Goal: Contribute content: Contribute content

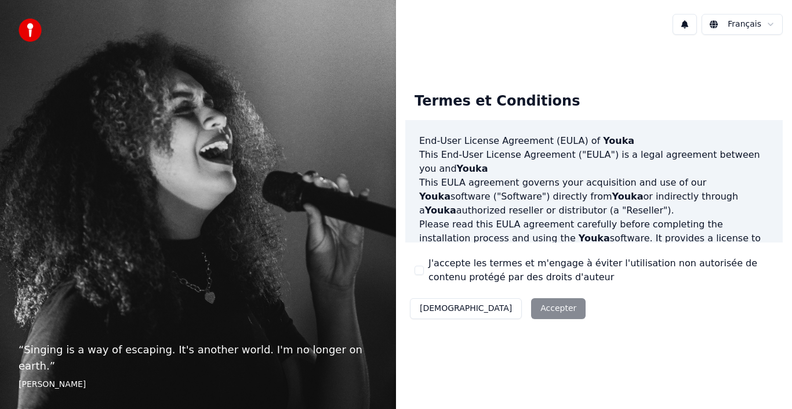
click at [420, 265] on div "J'accepte les termes et m'engage à éviter l'utilisation non autorisée de conten…" at bounding box center [594, 270] width 359 height 28
click at [417, 268] on button "J'accepte les termes et m'engage à éviter l'utilisation non autorisée de conten…" at bounding box center [419, 270] width 9 height 9
click at [531, 307] on button "Accepter" at bounding box center [558, 308] width 55 height 21
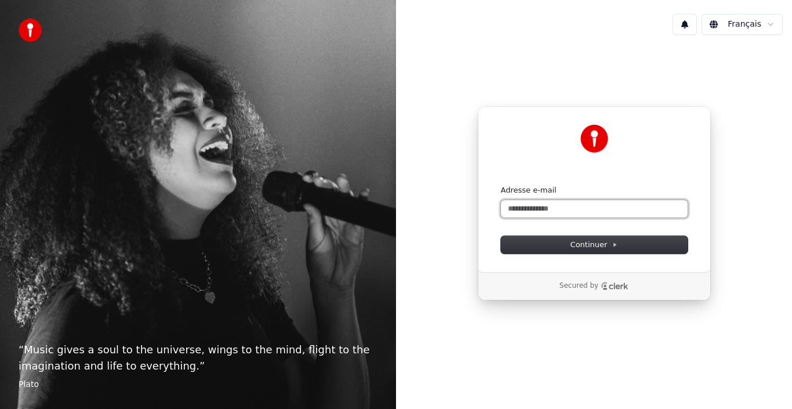
click at [508, 211] on input "Adresse e-mail" at bounding box center [594, 208] width 187 height 17
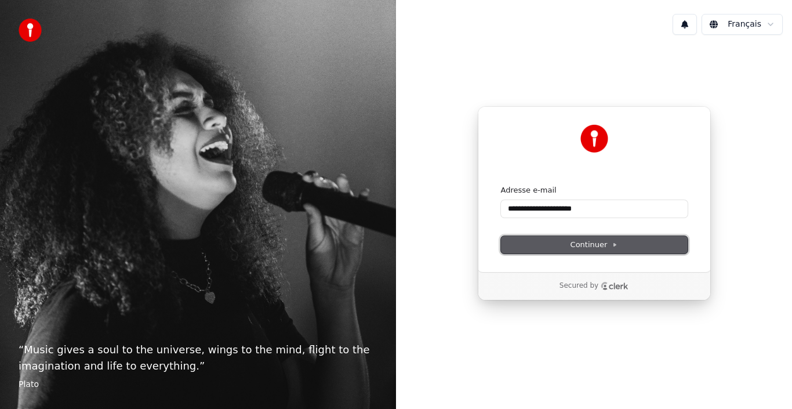
click at [581, 250] on button "Continuer" at bounding box center [594, 244] width 187 height 17
type input "**********"
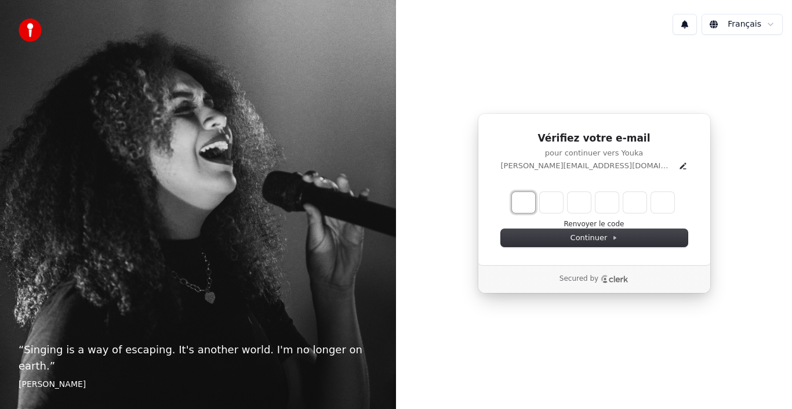
type input "*"
type input "**"
type input "*"
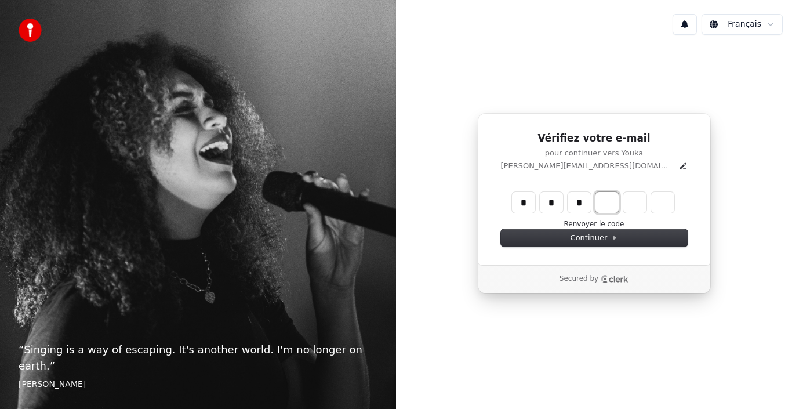
type input "***"
type input "*"
type input "****"
type input "*"
type input "******"
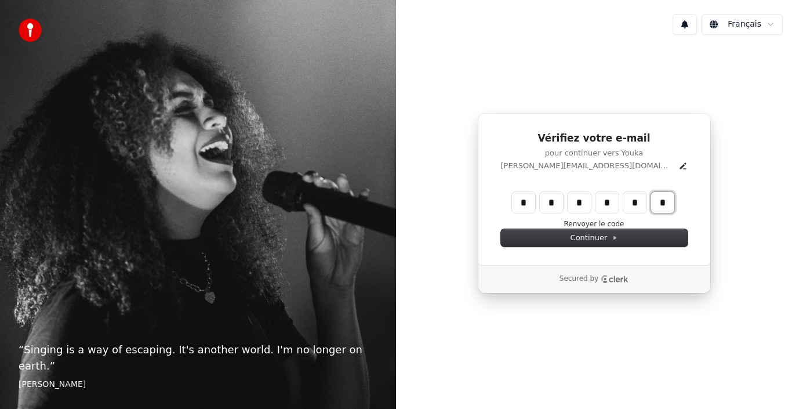
type input "*"
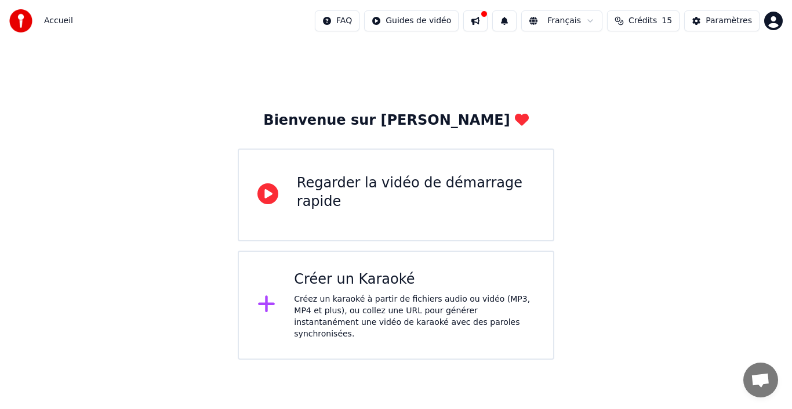
click at [270, 303] on icon at bounding box center [267, 303] width 19 height 21
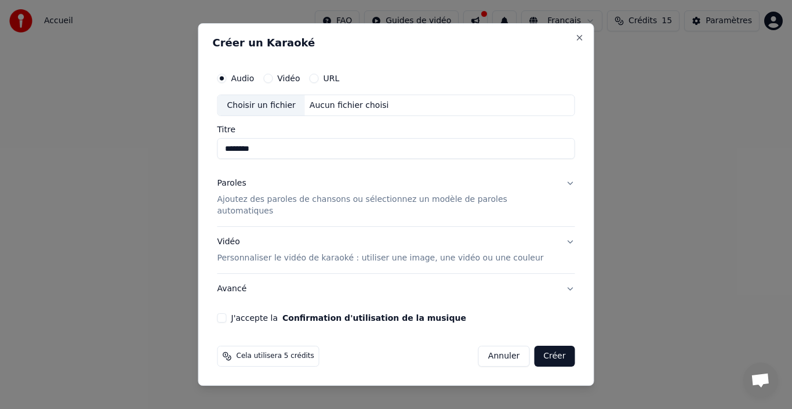
type input "*******"
click at [273, 83] on button "Vidéo" at bounding box center [267, 78] width 9 height 9
click at [227, 83] on button "Audio" at bounding box center [222, 78] width 9 height 9
click at [273, 82] on button "Vidéo" at bounding box center [267, 78] width 9 height 9
click at [258, 155] on input "Titre" at bounding box center [397, 149] width 358 height 21
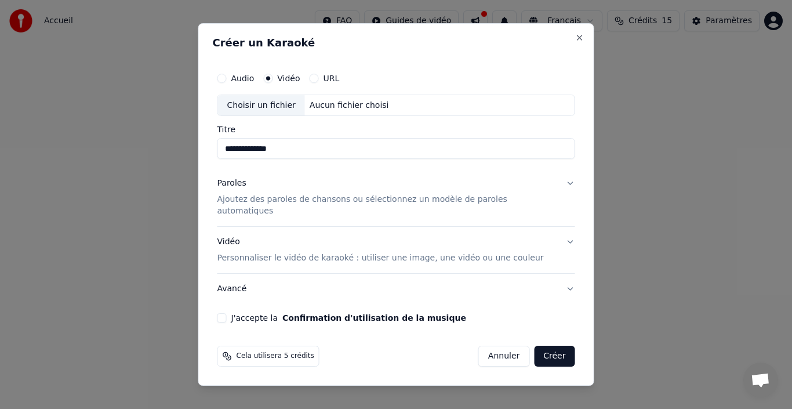
type input "**********"
click at [559, 189] on button "Paroles Ajoutez des paroles de chansons ou sélectionnez un modèle de paroles au…" at bounding box center [397, 198] width 358 height 58
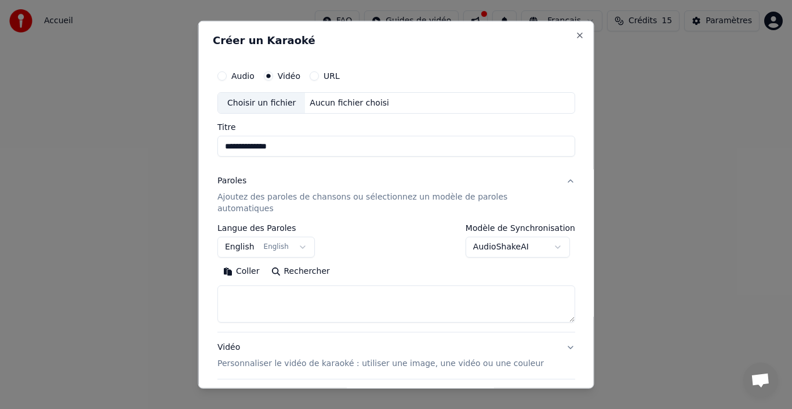
click at [304, 237] on button "English English" at bounding box center [266, 247] width 97 height 21
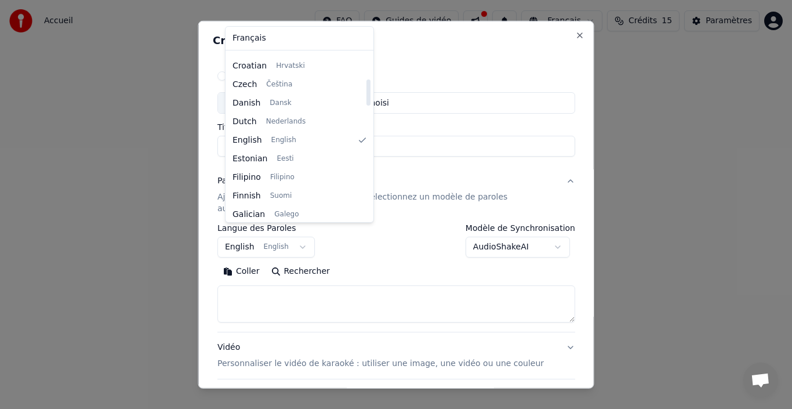
scroll to position [155, 0]
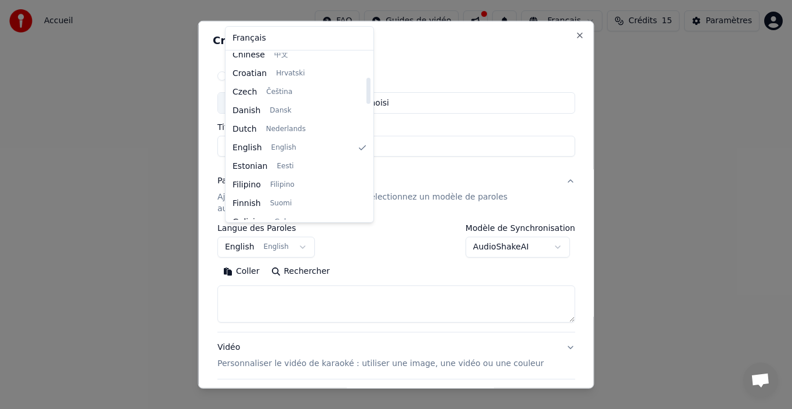
drag, startPoint x: 354, startPoint y: 75, endPoint x: 353, endPoint y: 85, distance: 9.9
click at [367, 85] on div at bounding box center [369, 91] width 4 height 26
select select "**"
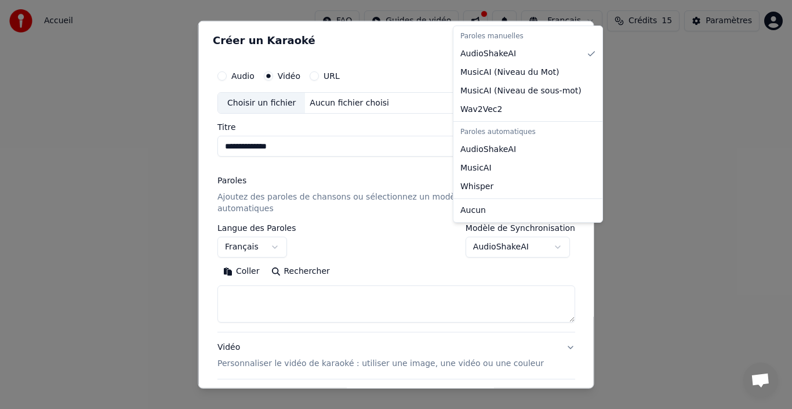
click at [545, 233] on body "**********" at bounding box center [396, 180] width 792 height 360
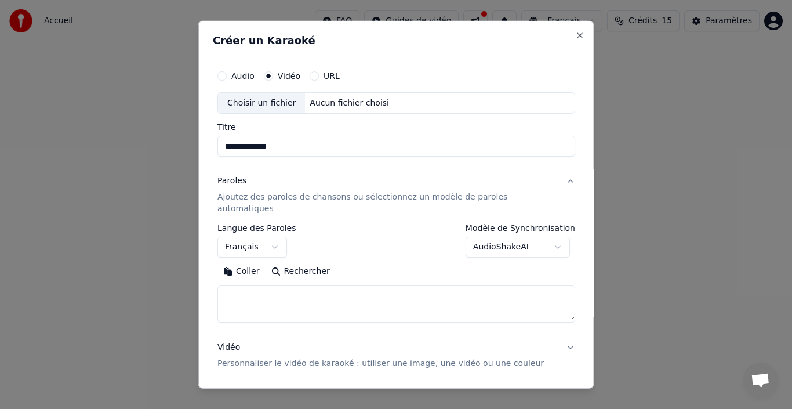
click at [422, 234] on body "**********" at bounding box center [396, 180] width 792 height 360
click at [328, 285] on textarea at bounding box center [397, 303] width 358 height 37
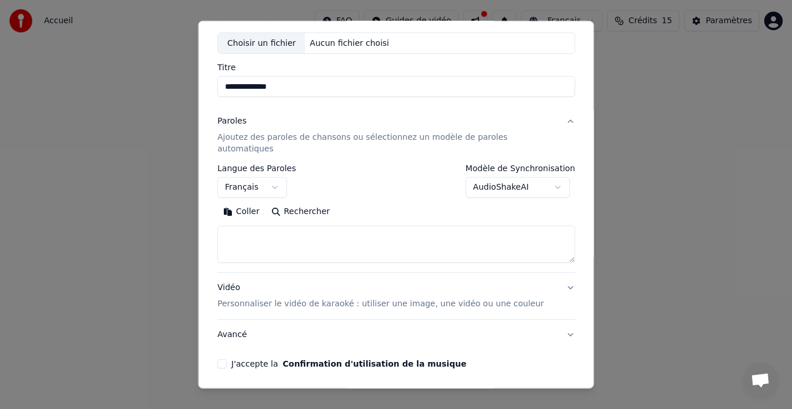
scroll to position [64, 0]
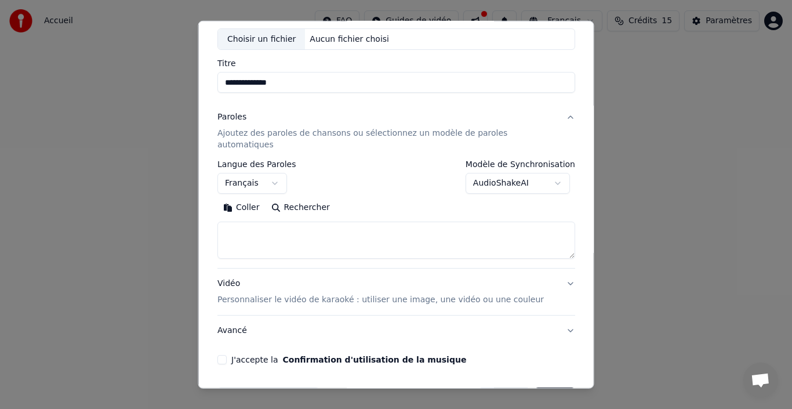
click at [555, 270] on button "Vidéo Personnaliser le vidéo de karaoké : utiliser une image, une vidéo ou une …" at bounding box center [397, 292] width 358 height 46
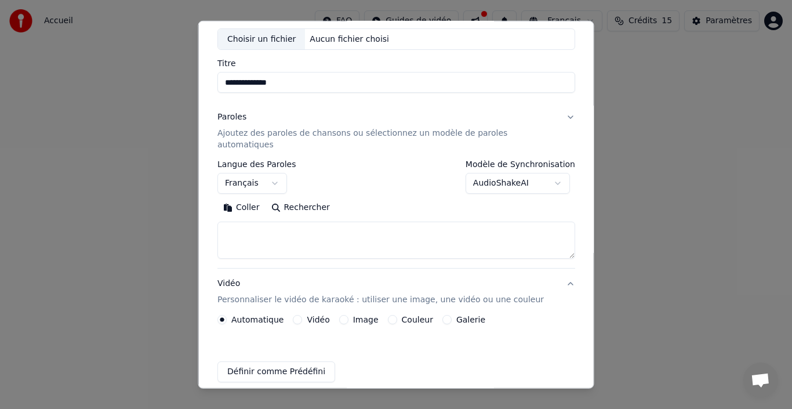
scroll to position [60, 0]
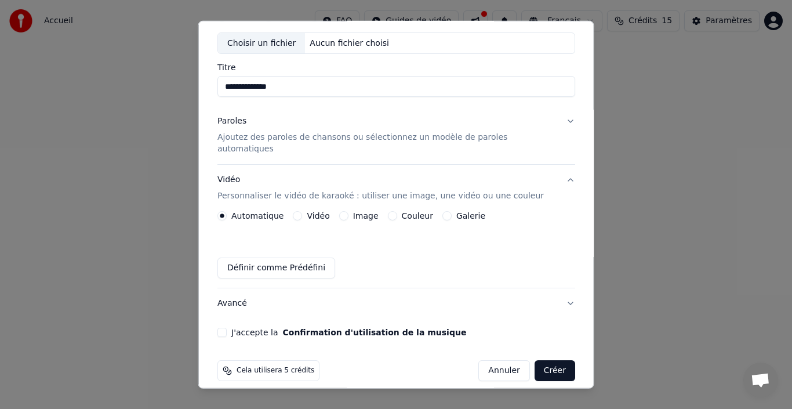
click at [391, 211] on button "Couleur" at bounding box center [391, 215] width 9 height 9
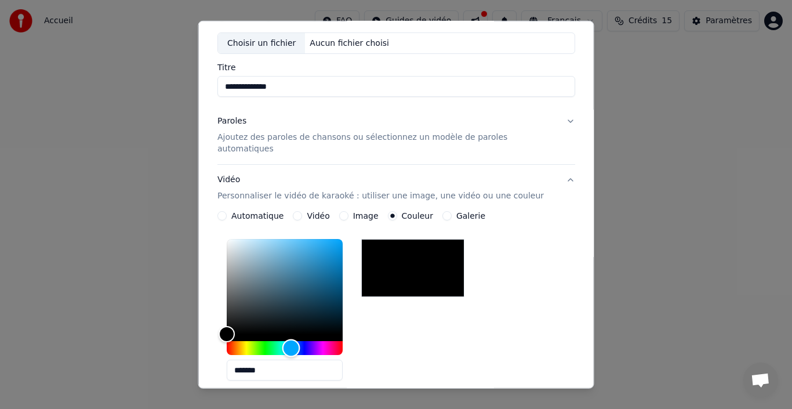
click at [299, 341] on div "Hue" at bounding box center [285, 348] width 116 height 14
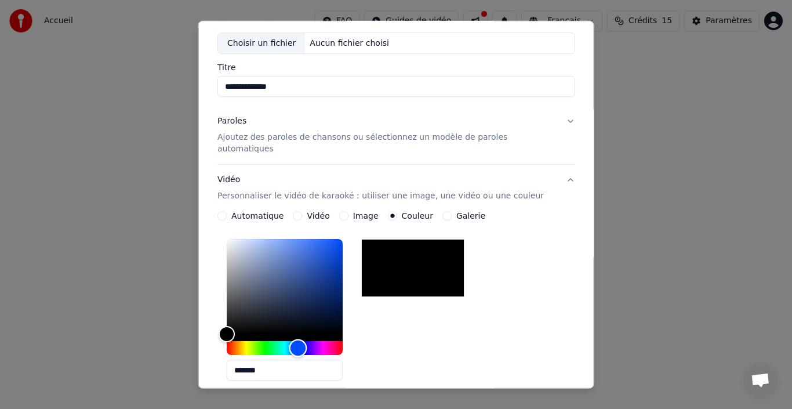
click at [306, 339] on div "Hue" at bounding box center [298, 348] width 18 height 18
click at [305, 339] on div "Hue" at bounding box center [298, 348] width 18 height 18
click at [308, 339] on div "Hue" at bounding box center [301, 348] width 18 height 18
click at [553, 120] on button "Paroles Ajoutez des paroles de chansons ou sélectionnez un modèle de paroles au…" at bounding box center [397, 135] width 358 height 58
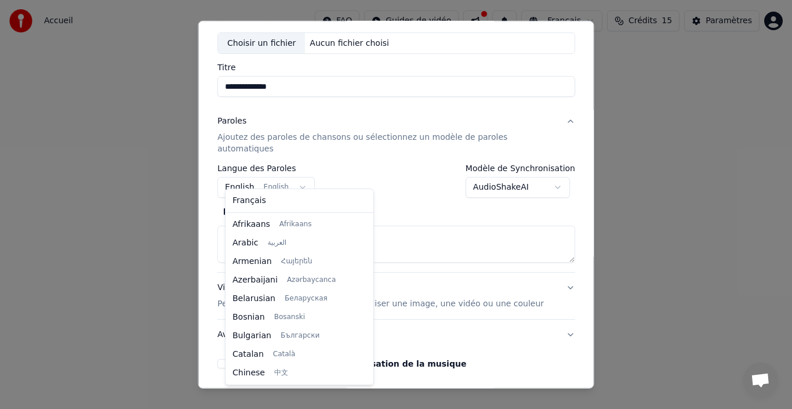
click at [307, 176] on body "**********" at bounding box center [396, 180] width 792 height 360
select select "**"
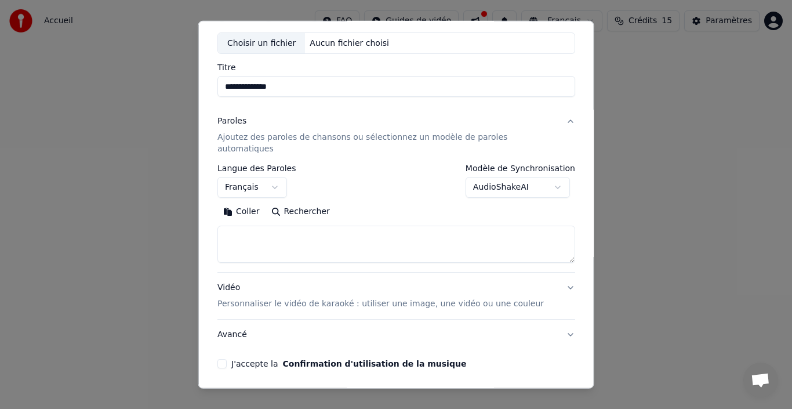
click at [269, 226] on textarea at bounding box center [397, 244] width 358 height 37
paste textarea "**********"
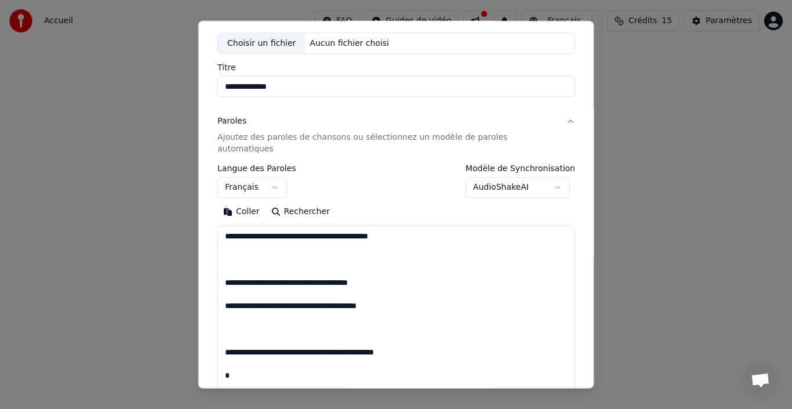
scroll to position [1046, 0]
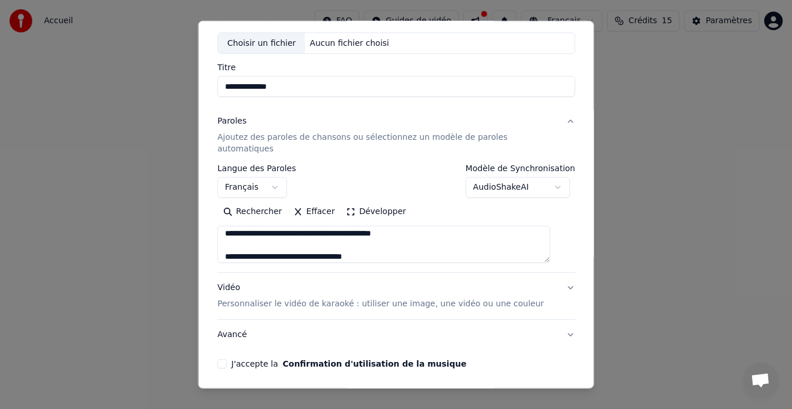
type textarea "**********"
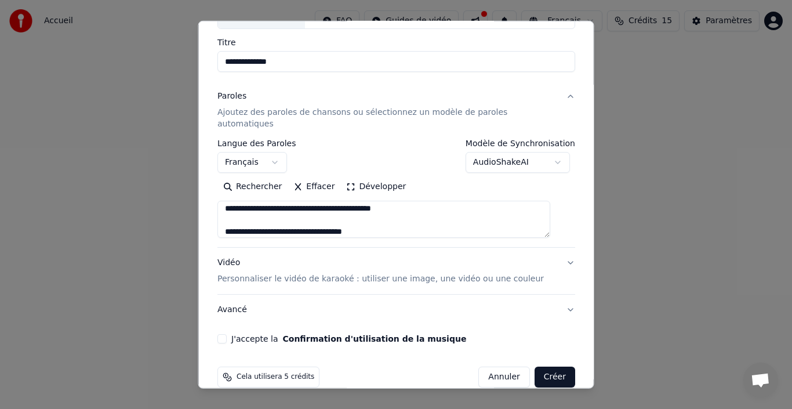
scroll to position [91, 0]
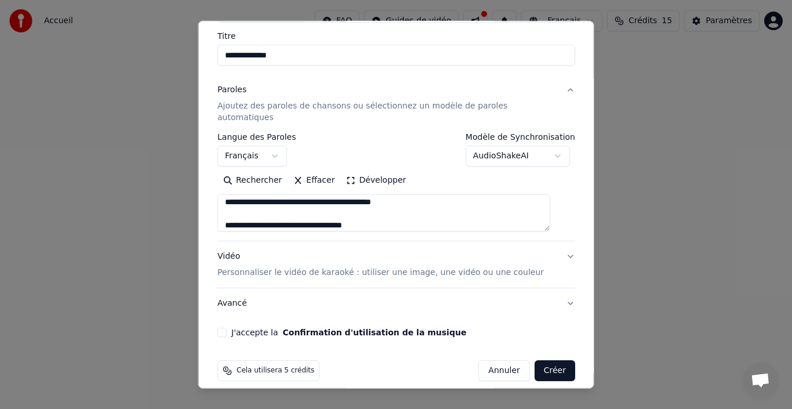
click at [555, 245] on button "Vidéo Personnaliser le vidéo de karaoké : utiliser une image, une vidéo ou une …" at bounding box center [397, 264] width 358 height 46
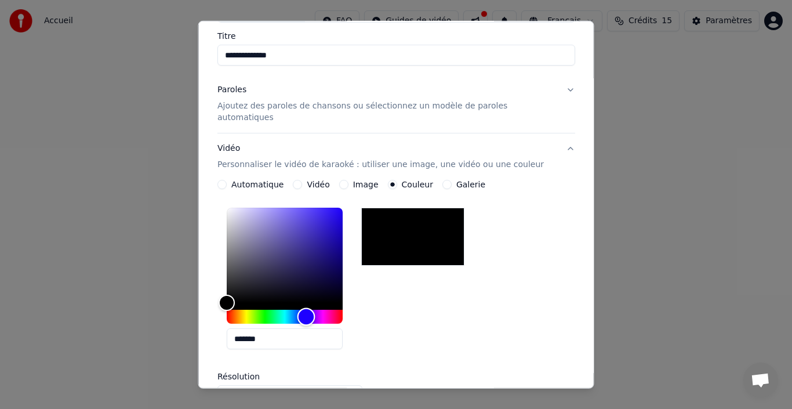
click at [314, 310] on div "Hue" at bounding box center [285, 317] width 116 height 14
click at [335, 208] on div "Color" at bounding box center [285, 255] width 116 height 95
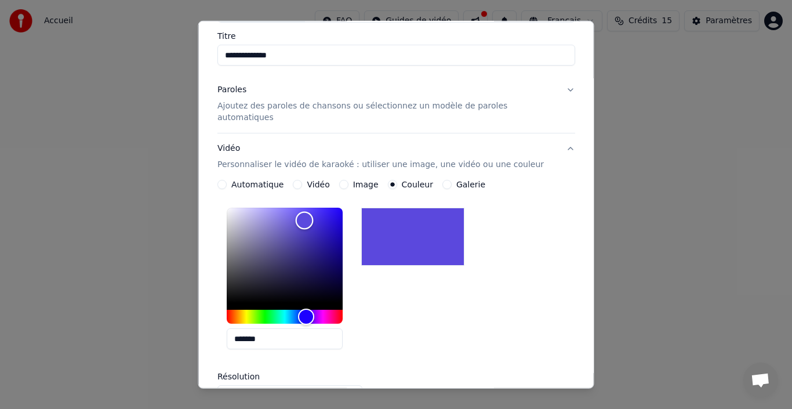
type input "*******"
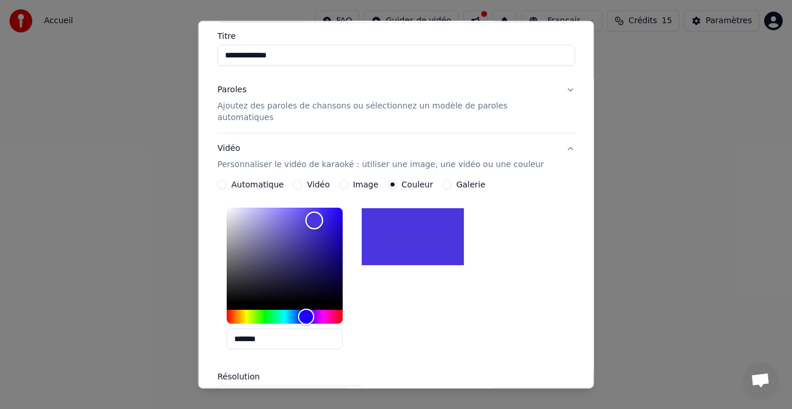
drag, startPoint x: 336, startPoint y: 208, endPoint x: 322, endPoint y: 209, distance: 14.0
click at [322, 212] on div "Color" at bounding box center [315, 221] width 18 height 18
click at [491, 336] on div "*******" at bounding box center [397, 280] width 358 height 155
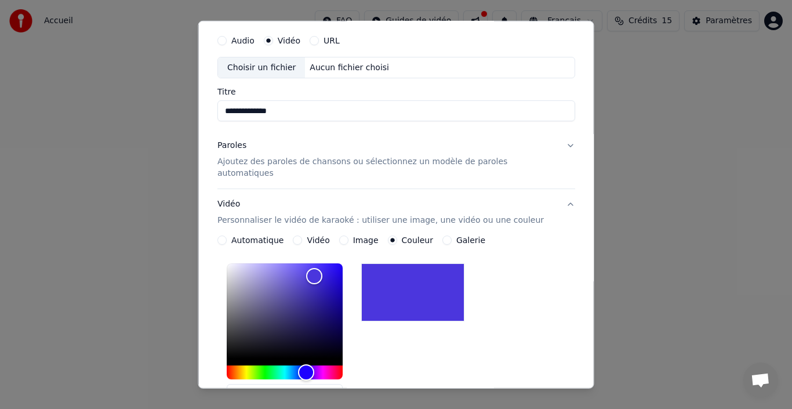
scroll to position [0, 0]
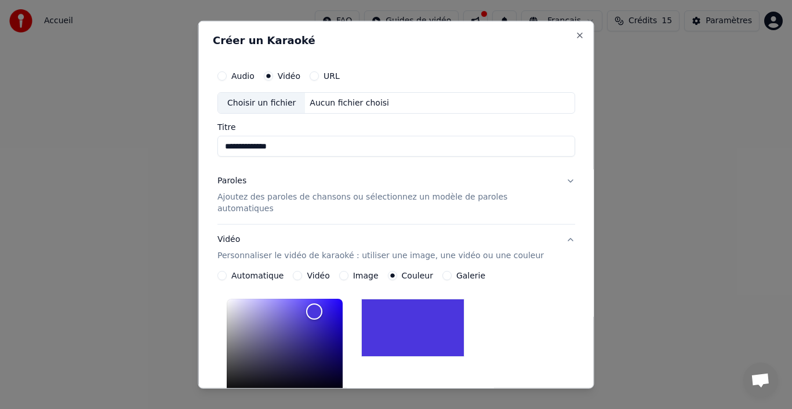
click at [555, 179] on button "Paroles Ajoutez des paroles de chansons ou sélectionnez un modèle de paroles au…" at bounding box center [397, 195] width 358 height 58
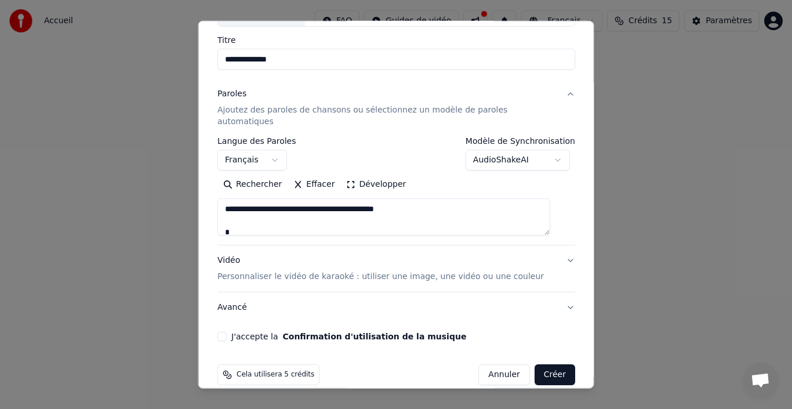
scroll to position [91, 0]
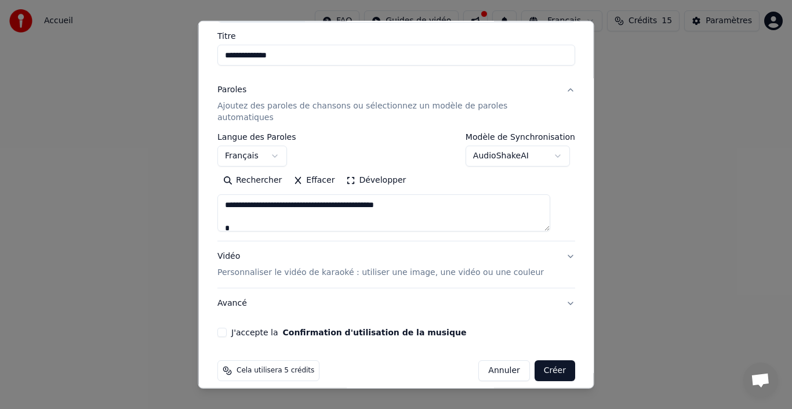
click at [553, 245] on button "Vidéo Personnaliser le vidéo de karaoké : utiliser une image, une vidéo ou une …" at bounding box center [397, 264] width 358 height 46
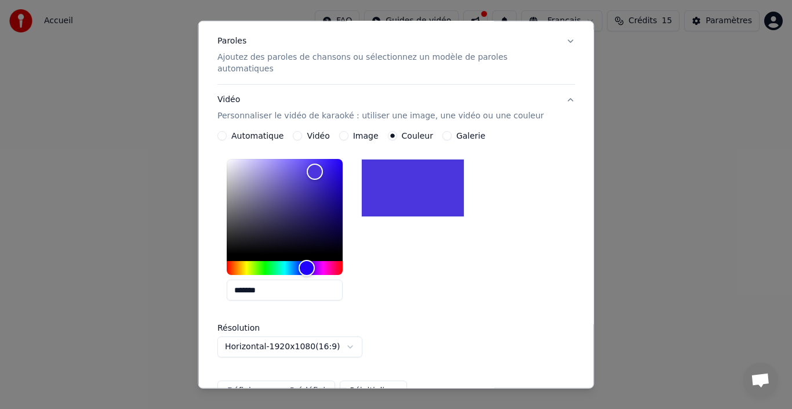
scroll to position [0, 0]
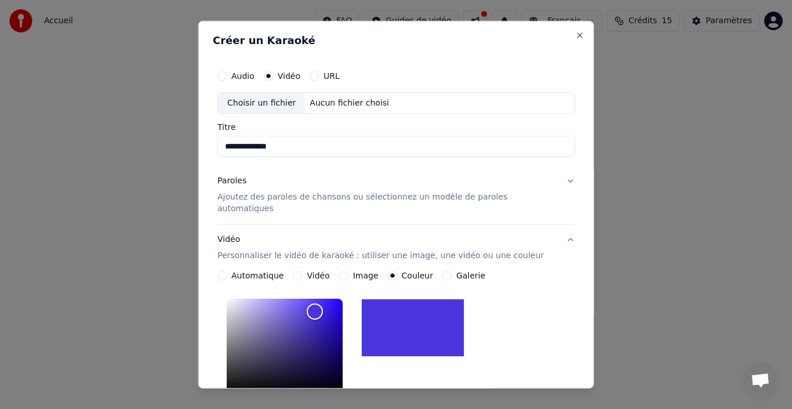
click at [285, 101] on div "Choisir un fichier" at bounding box center [261, 102] width 87 height 21
click at [276, 107] on div "Choisir un fichier" at bounding box center [261, 102] width 87 height 21
click at [281, 110] on div "Choisir un fichier" at bounding box center [261, 102] width 87 height 21
click at [227, 75] on button "Audio" at bounding box center [222, 75] width 9 height 9
click at [260, 102] on div "Choisir un fichier" at bounding box center [261, 102] width 87 height 21
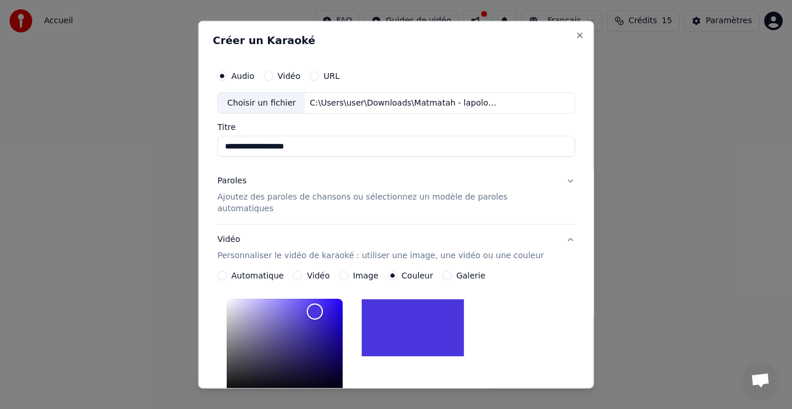
drag, startPoint x: 322, startPoint y: 152, endPoint x: 178, endPoint y: 133, distance: 145.6
click at [178, 133] on body "**********" at bounding box center [396, 180] width 792 height 360
type input "**********"
click at [388, 197] on p "Ajoutez des paroles de chansons ou sélectionnez un modèle de paroles automatiqu…" at bounding box center [387, 202] width 339 height 23
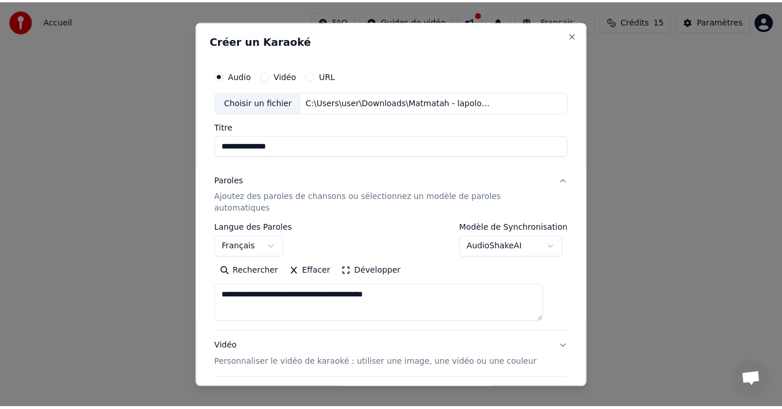
scroll to position [91, 0]
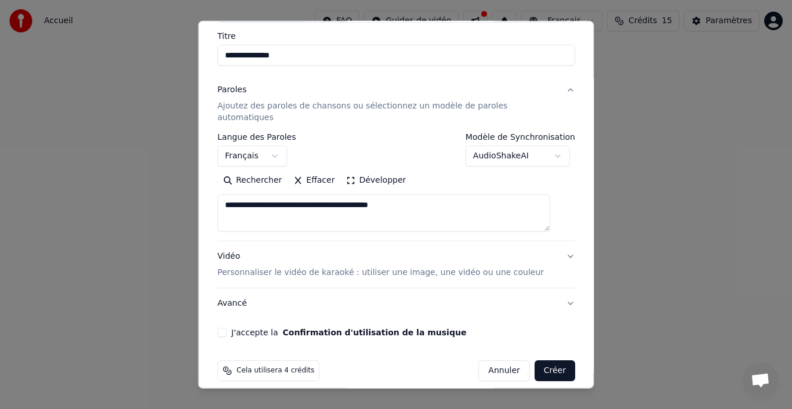
click at [227, 328] on button "J'accepte la Confirmation d'utilisation de la musique" at bounding box center [222, 332] width 9 height 9
click at [549, 360] on button "Créer" at bounding box center [554, 370] width 41 height 21
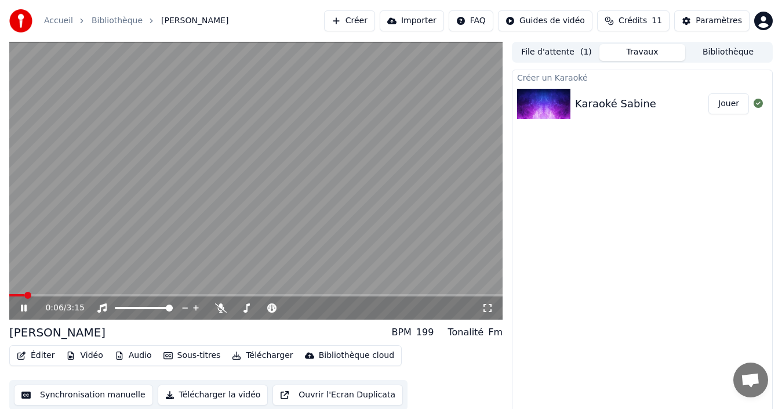
click at [319, 180] on video at bounding box center [256, 181] width 494 height 278
click at [76, 391] on button "Synchronisation manuelle" at bounding box center [83, 395] width 139 height 21
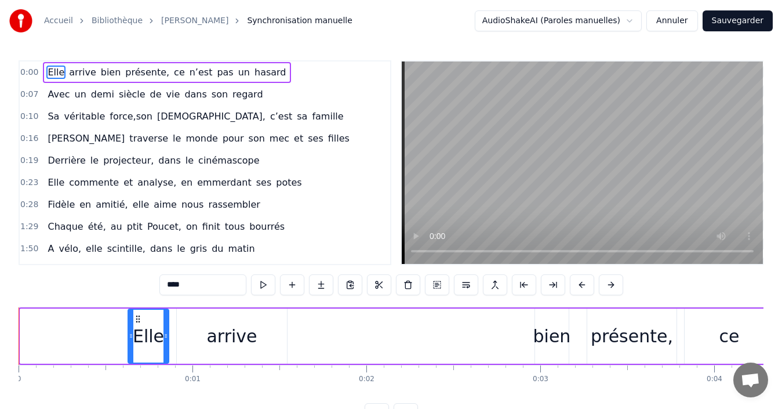
drag, startPoint x: 24, startPoint y: 347, endPoint x: 132, endPoint y: 346, distance: 107.9
click at [132, 346] on div at bounding box center [131, 336] width 5 height 53
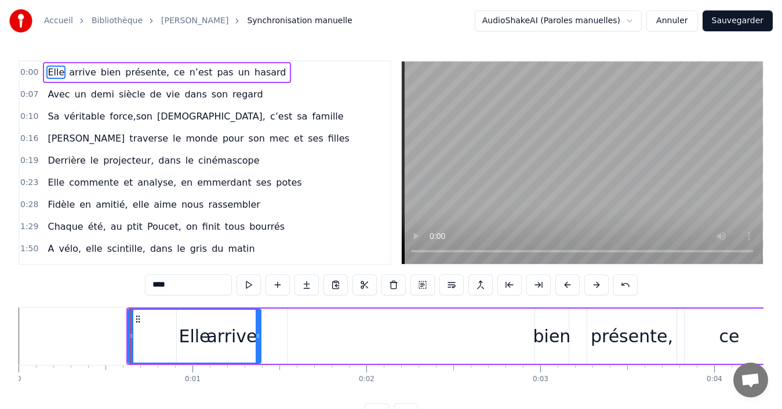
drag, startPoint x: 166, startPoint y: 345, endPoint x: 259, endPoint y: 339, distance: 92.4
click at [259, 339] on div at bounding box center [258, 336] width 5 height 53
click at [278, 329] on div "arrive" at bounding box center [232, 336] width 110 height 55
type input "******"
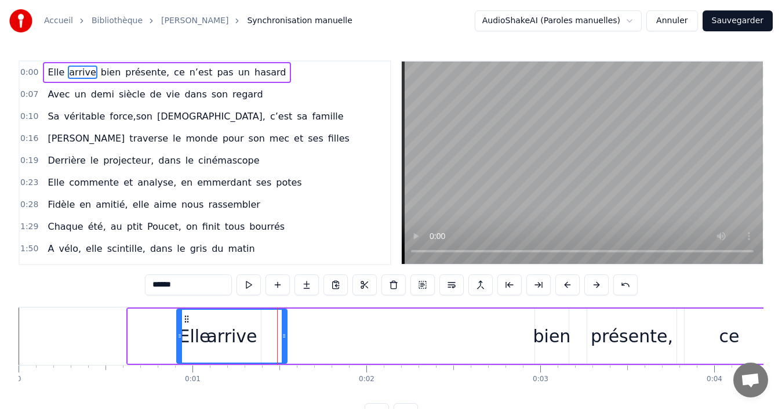
drag, startPoint x: 238, startPoint y: 335, endPoint x: 295, endPoint y: 335, distance: 56.8
click at [295, 335] on div "Elle arrive bien présente, ce n’est pas un hasard" at bounding box center [696, 335] width 1140 height 57
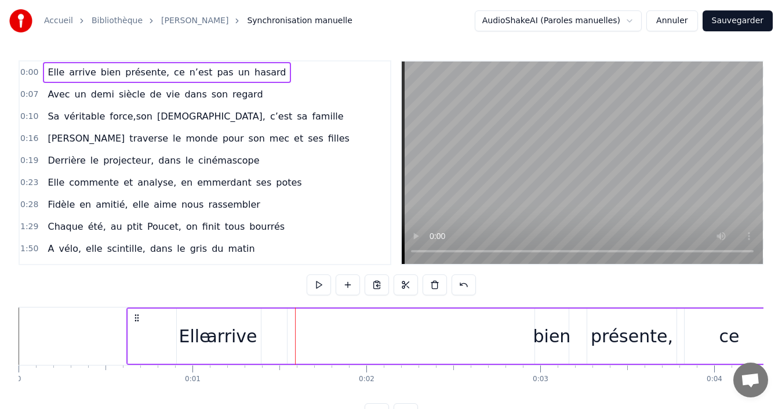
click at [225, 348] on div "arrive" at bounding box center [231, 336] width 50 height 26
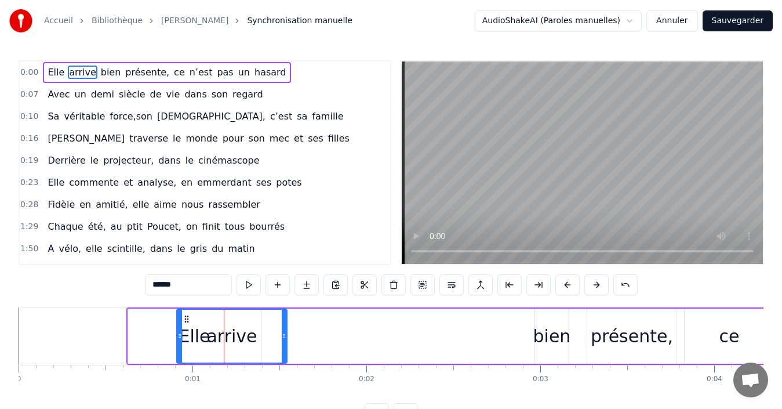
drag, startPoint x: 251, startPoint y: 318, endPoint x: 296, endPoint y: 316, distance: 45.3
click at [296, 316] on div "Elle arrive bien présente, ce n’est pas un hasard" at bounding box center [696, 335] width 1140 height 57
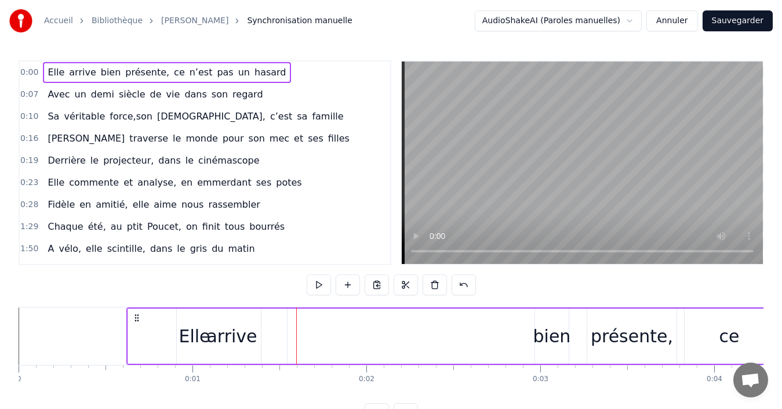
click at [244, 325] on div "arrive" at bounding box center [231, 336] width 50 height 26
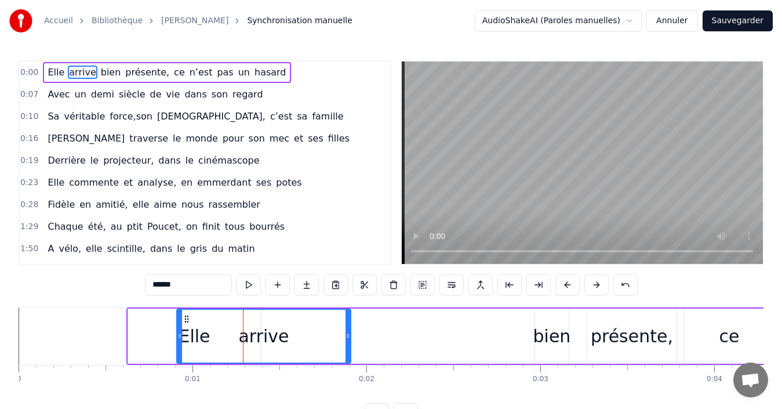
drag, startPoint x: 286, startPoint y: 332, endPoint x: 350, endPoint y: 325, distance: 64.1
click at [350, 325] on div at bounding box center [348, 336] width 5 height 53
click at [640, 17] on html "Accueil Bibliothèque [PERSON_NAME] manuelle AudioShakeAI (Paroles manuelles) An…" at bounding box center [391, 221] width 782 height 443
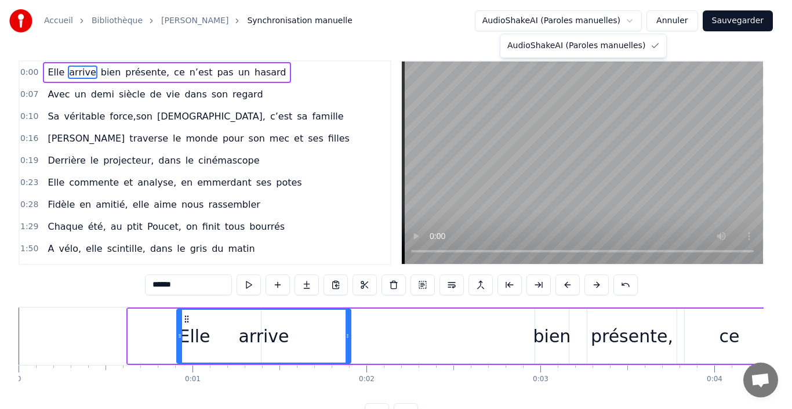
click at [640, 17] on html "Accueil Bibliothèque [PERSON_NAME] manuelle AudioShakeAI (Paroles manuelles) An…" at bounding box center [396, 221] width 792 height 443
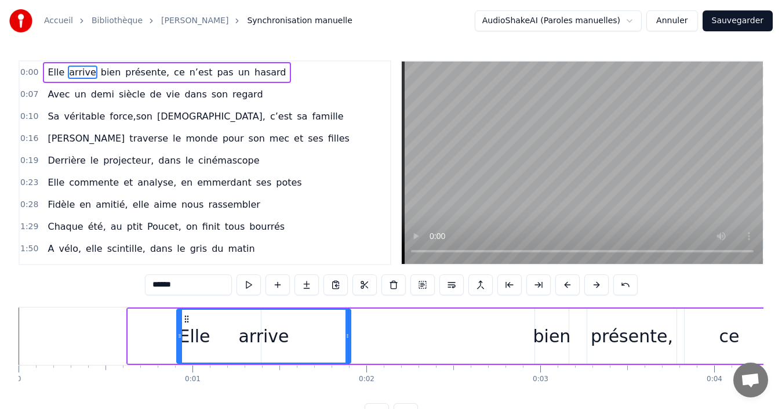
click at [401, 168] on div at bounding box center [583, 162] width 364 height 205
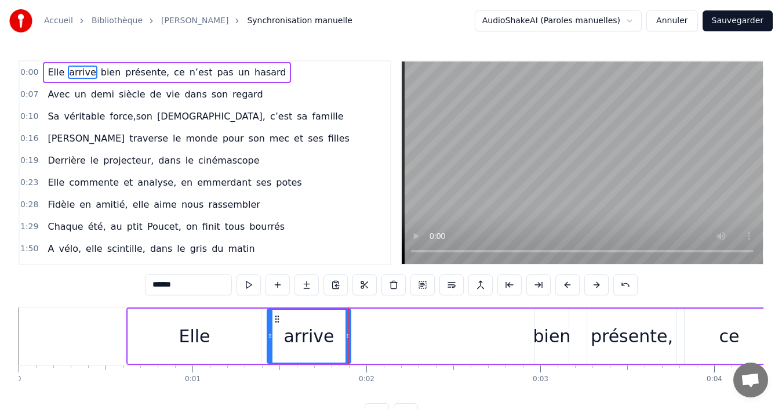
drag, startPoint x: 177, startPoint y: 342, endPoint x: 268, endPoint y: 332, distance: 91.0
click at [268, 332] on div at bounding box center [270, 336] width 5 height 53
click at [418, 322] on div "Elle arrive bien présente, ce n’est pas un hasard" at bounding box center [696, 335] width 1140 height 57
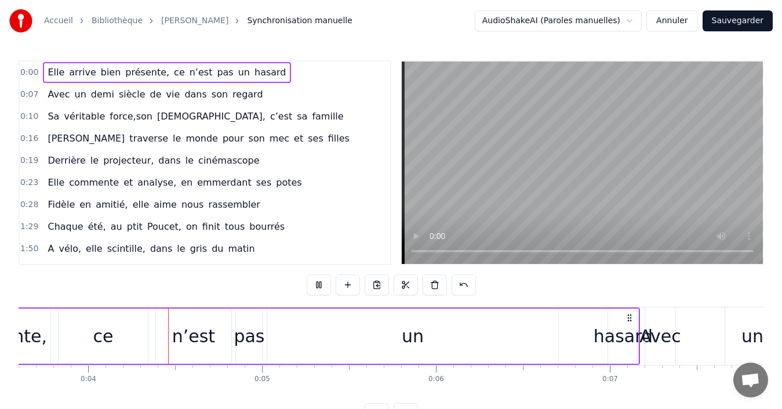
scroll to position [0, 649]
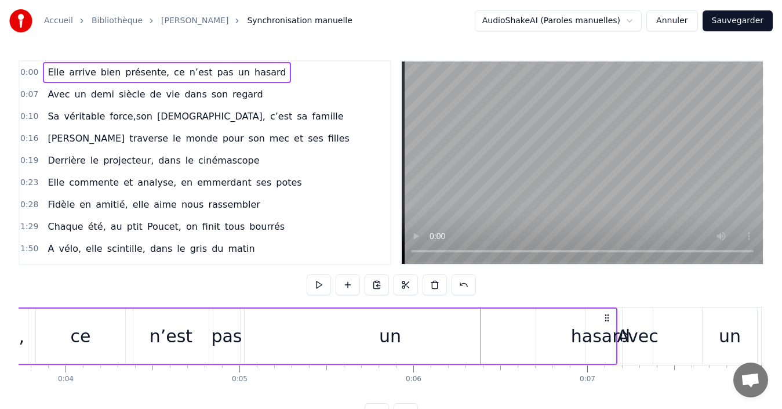
click at [321, 342] on div "un" at bounding box center [390, 336] width 291 height 55
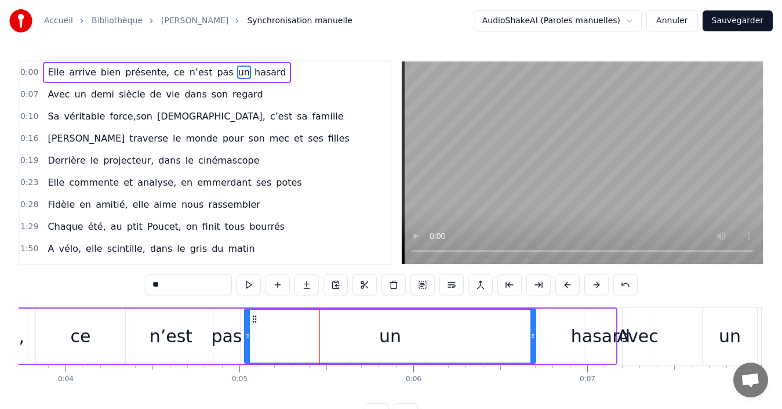
drag, startPoint x: 249, startPoint y: 342, endPoint x: 291, endPoint y: 346, distance: 42.5
click at [263, 346] on div "un" at bounding box center [390, 336] width 290 height 53
drag, startPoint x: 291, startPoint y: 346, endPoint x: 349, endPoint y: 333, distance: 59.4
click at [349, 333] on div "un" at bounding box center [398, 336] width 276 height 53
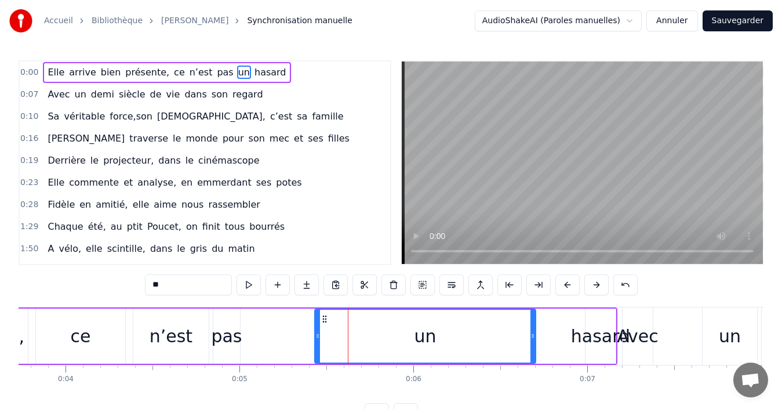
drag, startPoint x: 262, startPoint y: 346, endPoint x: 318, endPoint y: 347, distance: 55.7
click at [318, 347] on div at bounding box center [318, 336] width 5 height 53
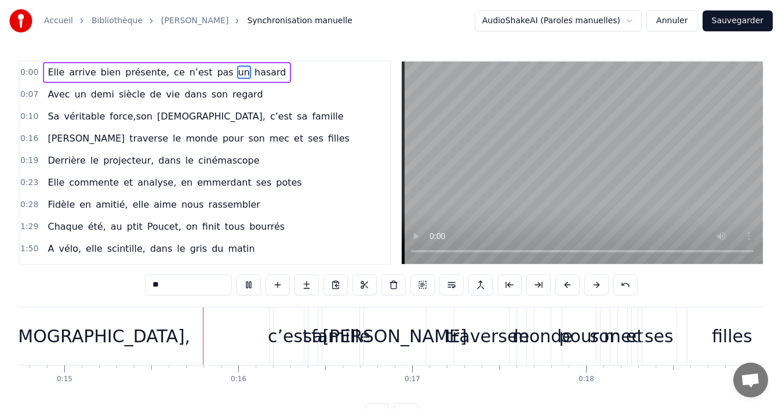
scroll to position [0, 2587]
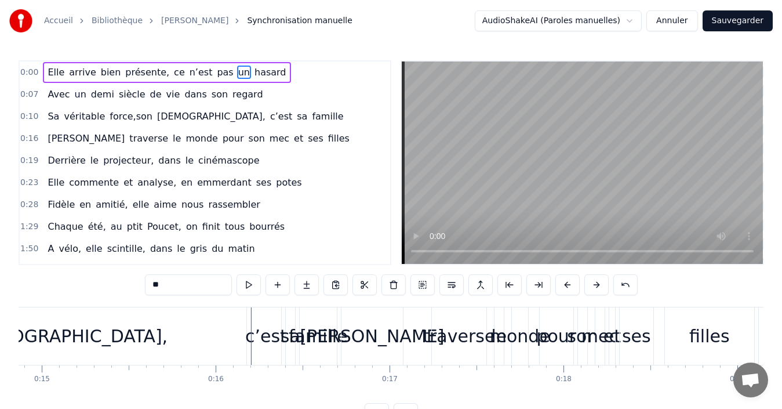
click at [734, 22] on button "Sauvegarder" at bounding box center [738, 20] width 70 height 21
